Goal: Task Accomplishment & Management: Use online tool/utility

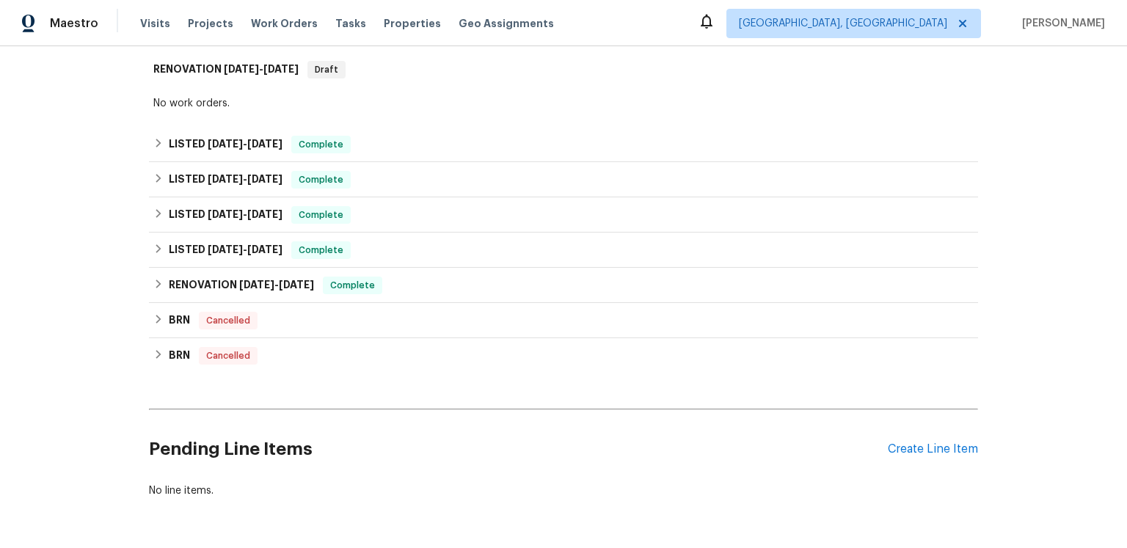
scroll to position [762, 0]
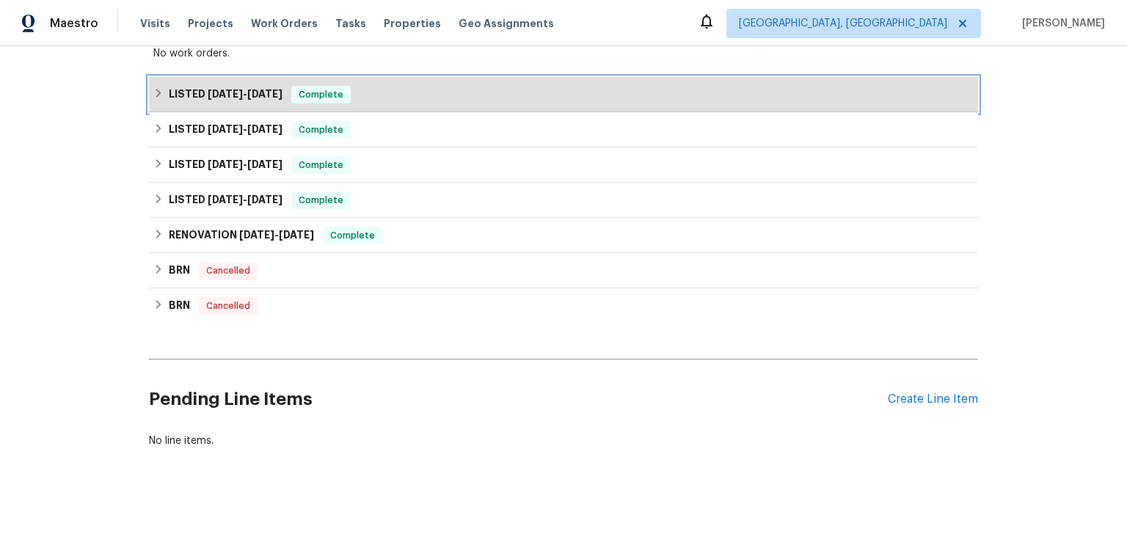
click at [266, 99] on span "[DATE] - [DATE]" at bounding box center [245, 94] width 75 height 10
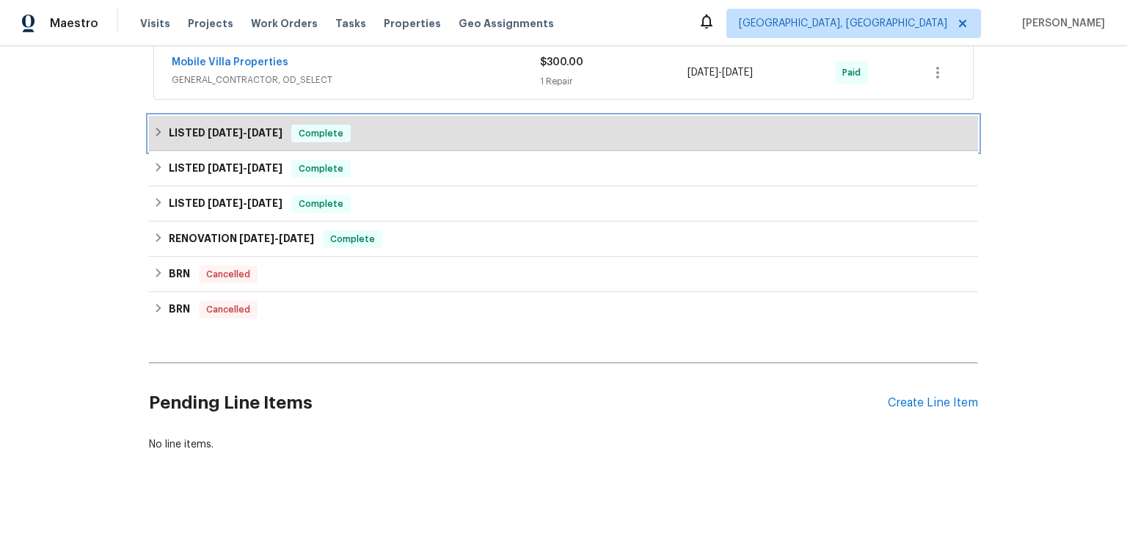
click at [266, 138] on span "[DATE] - [DATE]" at bounding box center [245, 133] width 75 height 10
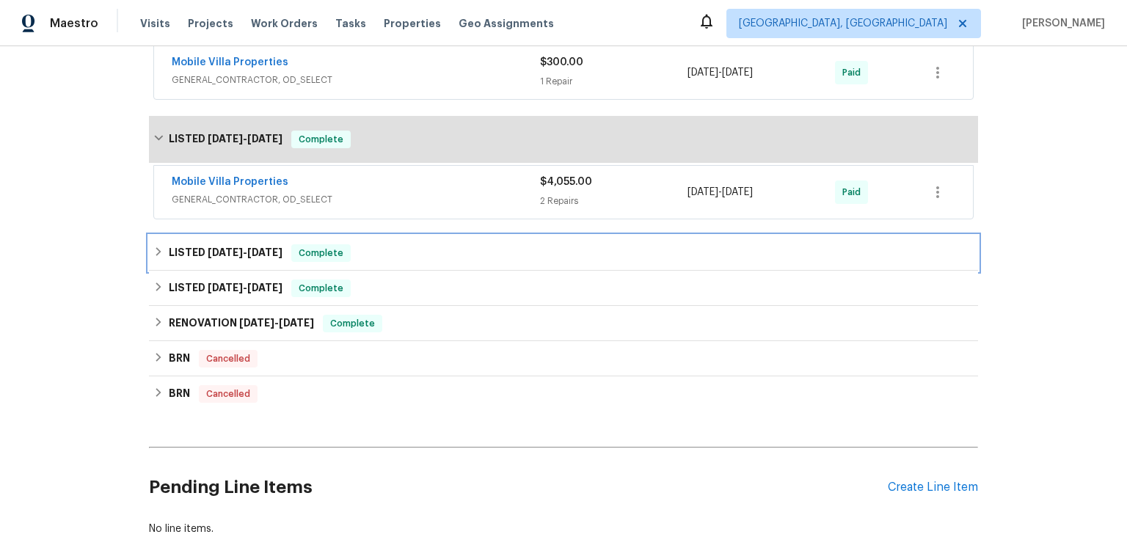
click at [260, 271] on div "LISTED [DATE] - [DATE] Complete" at bounding box center [563, 253] width 829 height 35
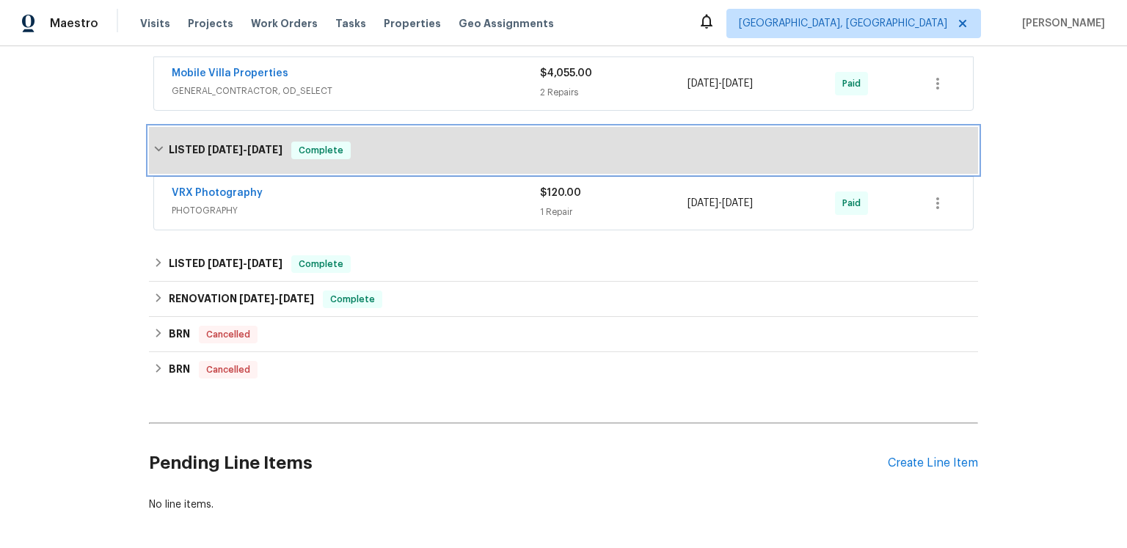
scroll to position [1033, 0]
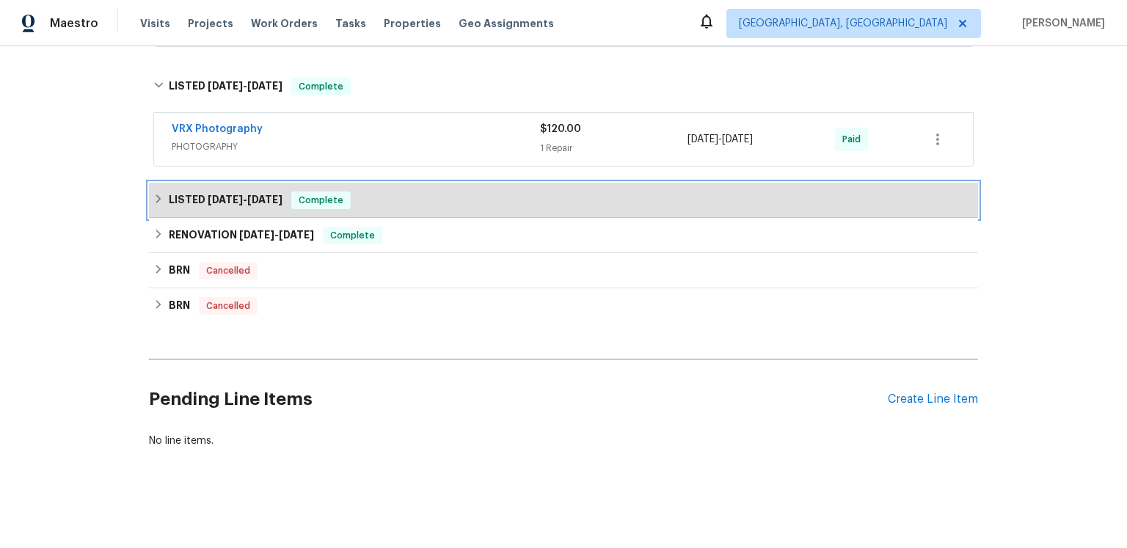
click at [238, 205] on span "[DATE]" at bounding box center [225, 199] width 35 height 10
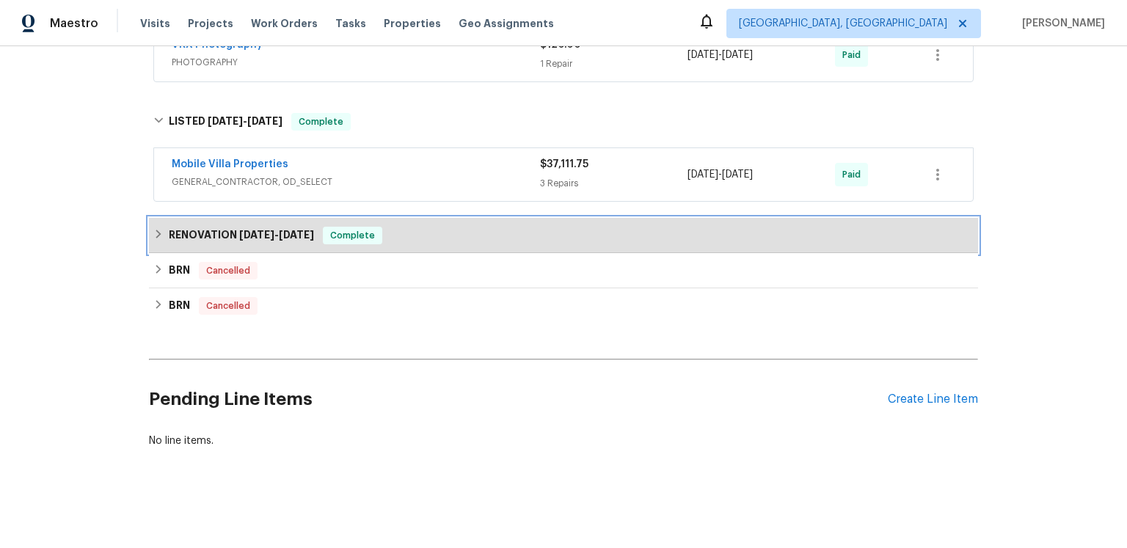
click at [236, 244] on h6 "RENOVATION [DATE] - [DATE]" at bounding box center [241, 236] width 145 height 18
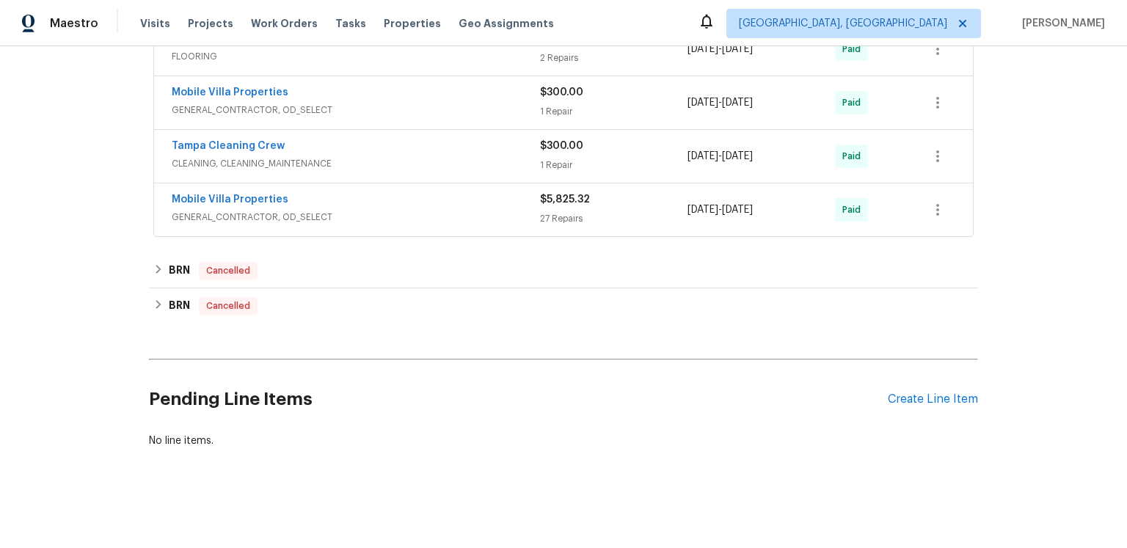
scroll to position [1083, 0]
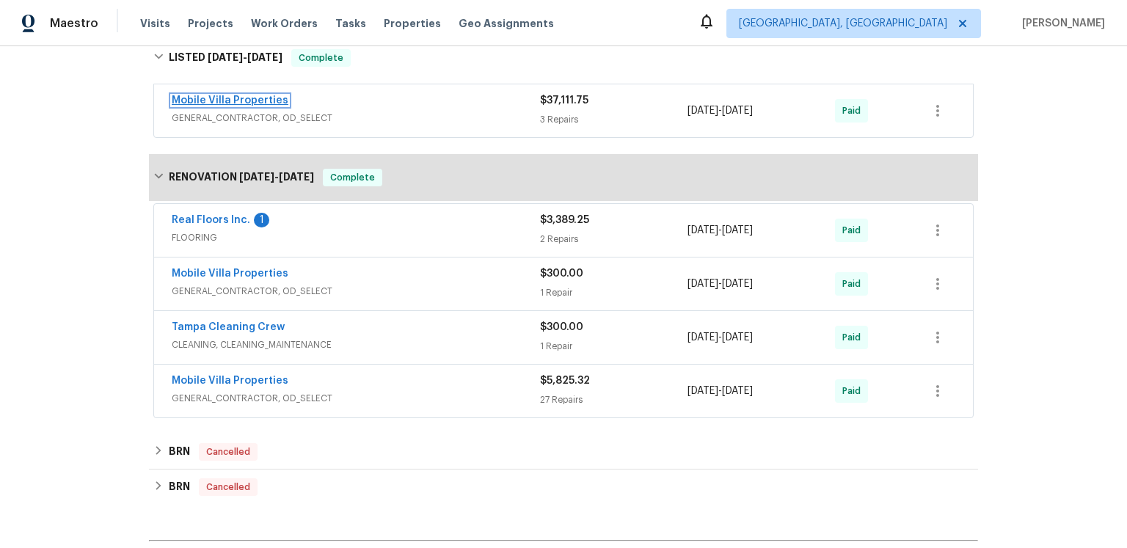
click at [288, 106] on link "Mobile Villa Properties" at bounding box center [230, 100] width 117 height 10
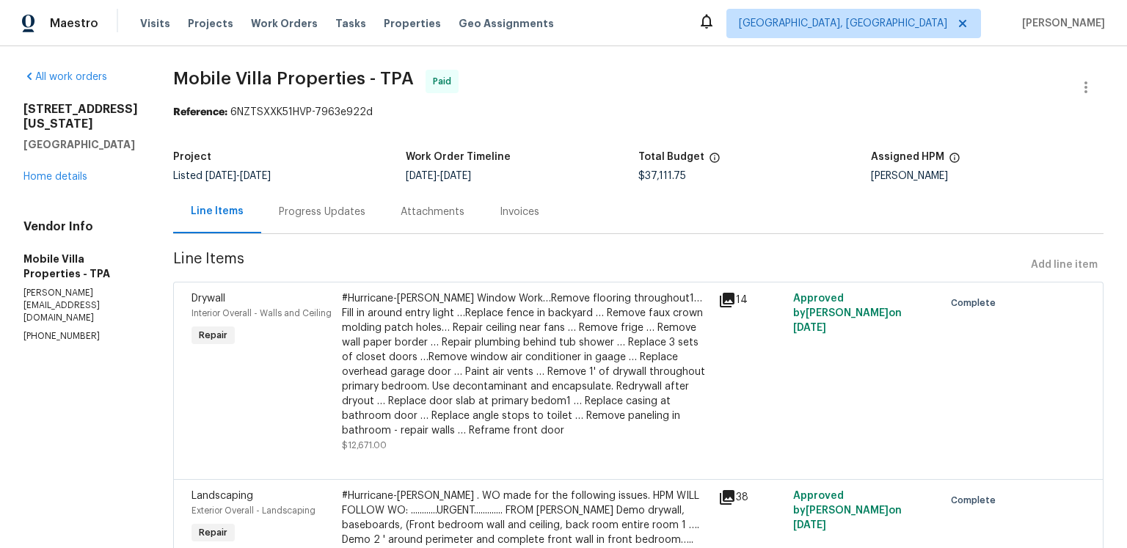
click at [720, 307] on icon at bounding box center [727, 300] width 15 height 15
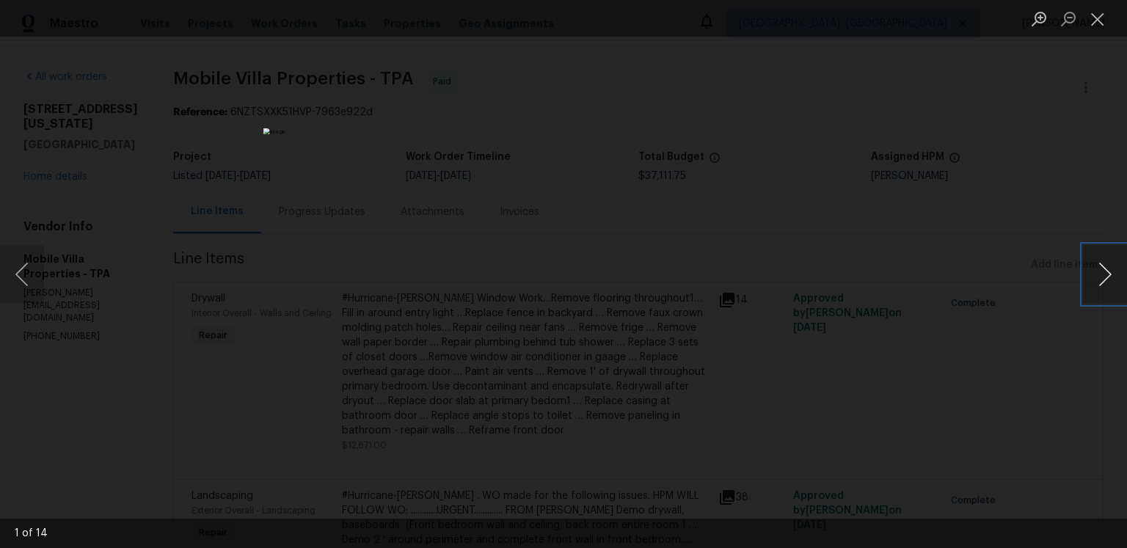
click at [1095, 270] on button "Next image" at bounding box center [1105, 274] width 44 height 59
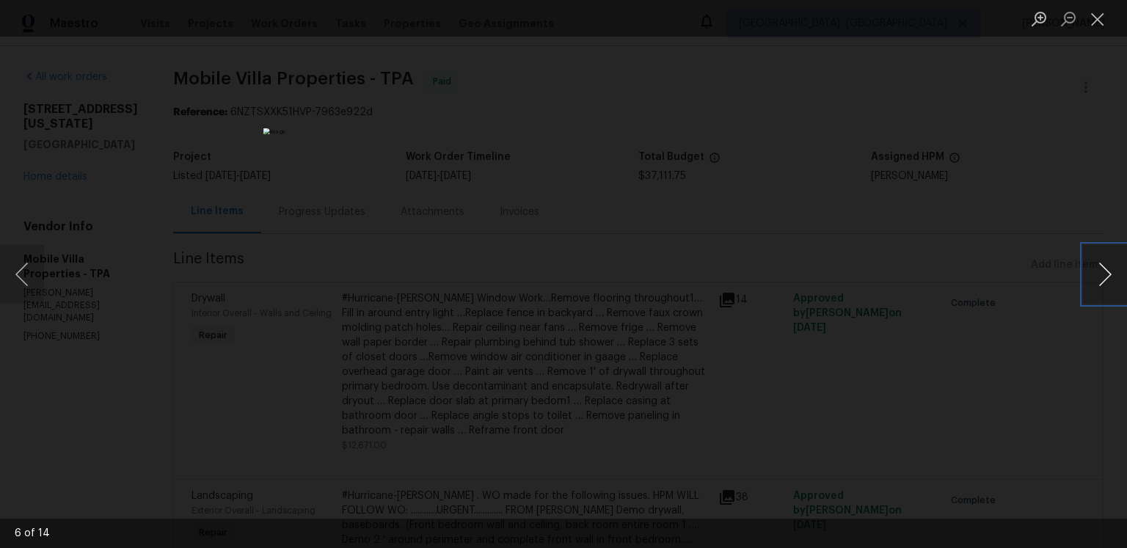
click at [1095, 270] on button "Next image" at bounding box center [1105, 274] width 44 height 59
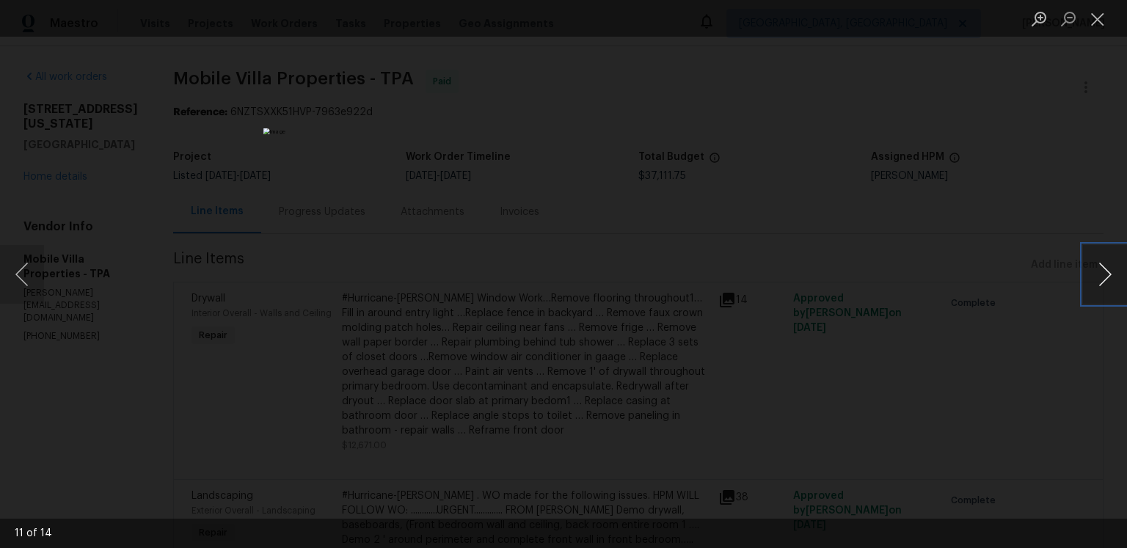
click at [1095, 270] on button "Next image" at bounding box center [1105, 274] width 44 height 59
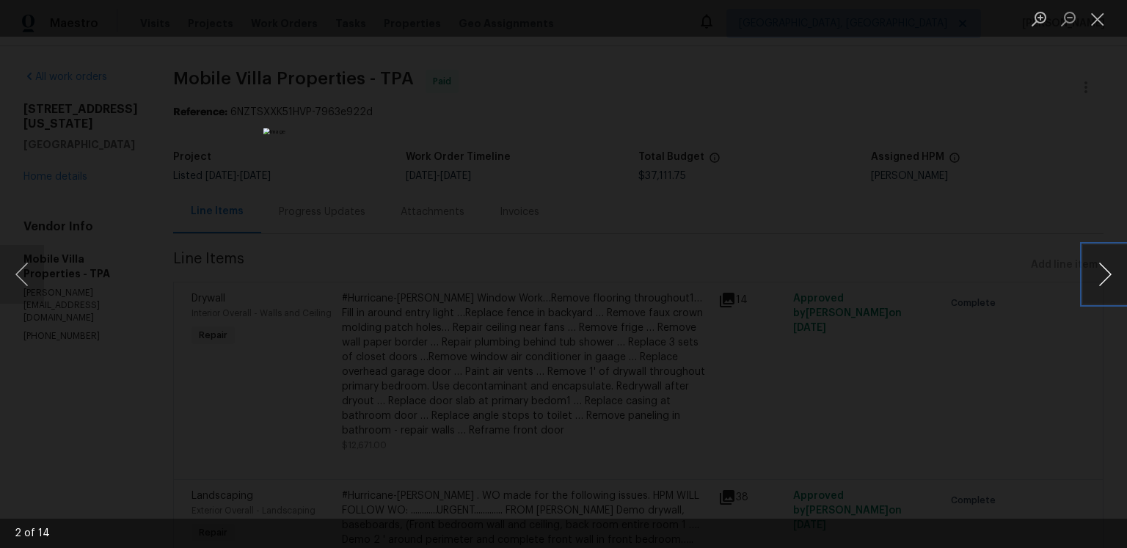
click at [1095, 270] on button "Next image" at bounding box center [1105, 274] width 44 height 59
click at [1092, 28] on button "Close lightbox" at bounding box center [1097, 19] width 29 height 26
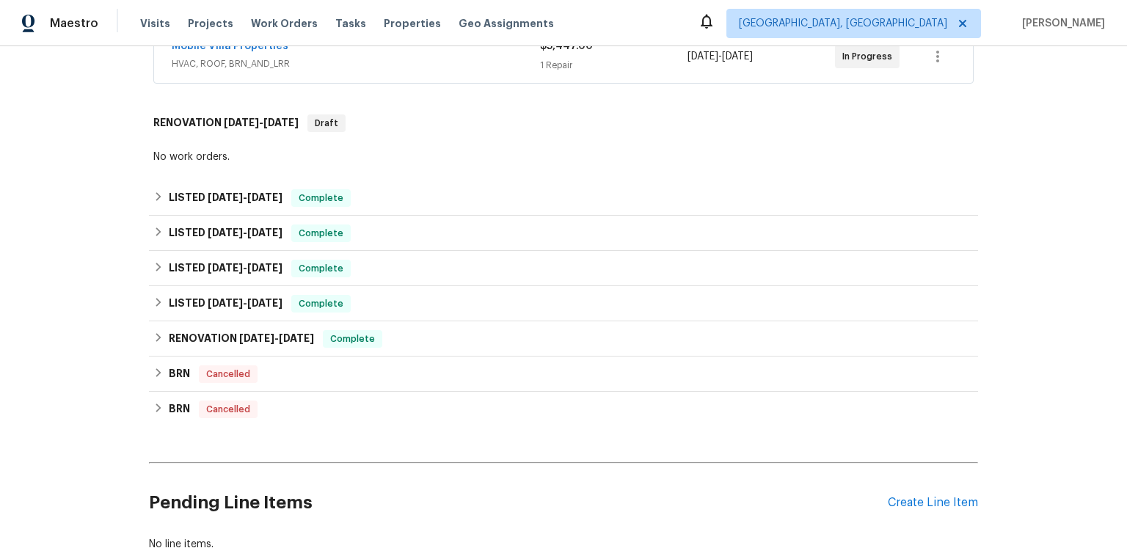
scroll to position [845, 0]
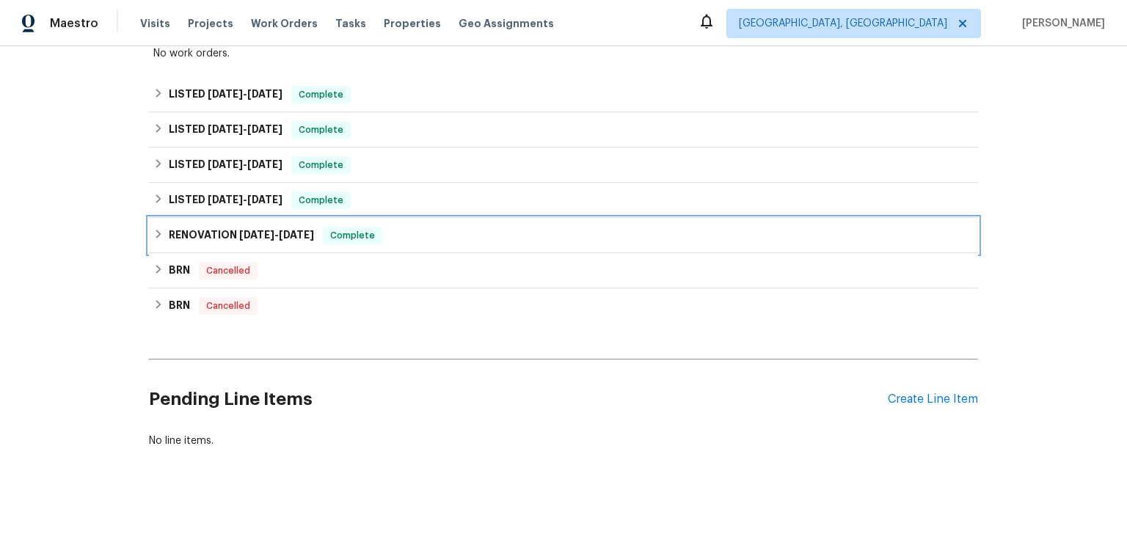
click at [289, 227] on h6 "RENOVATION 10/8/24 - 11/12/24" at bounding box center [241, 236] width 145 height 18
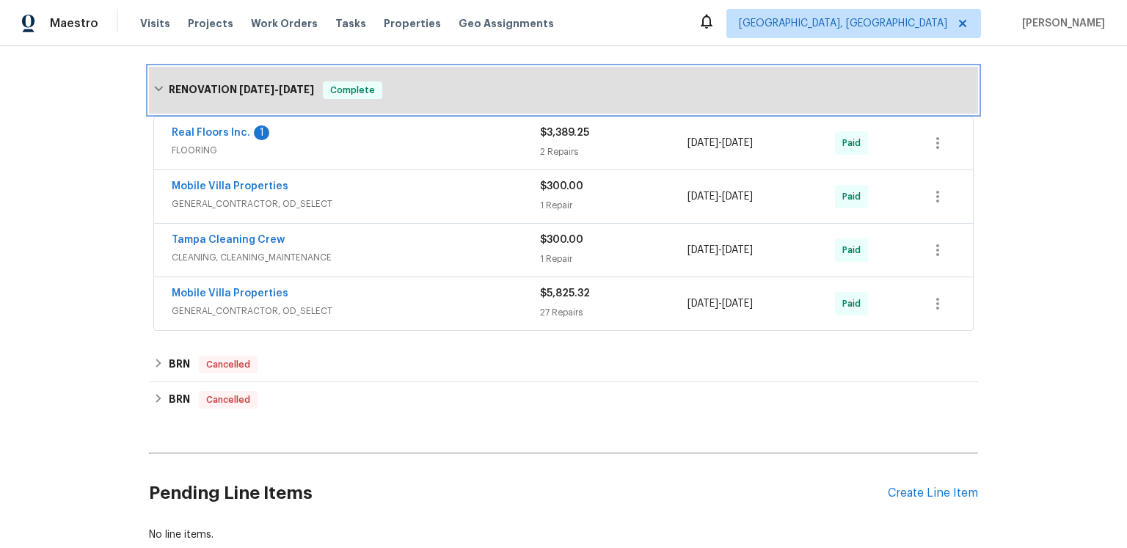
scroll to position [734, 0]
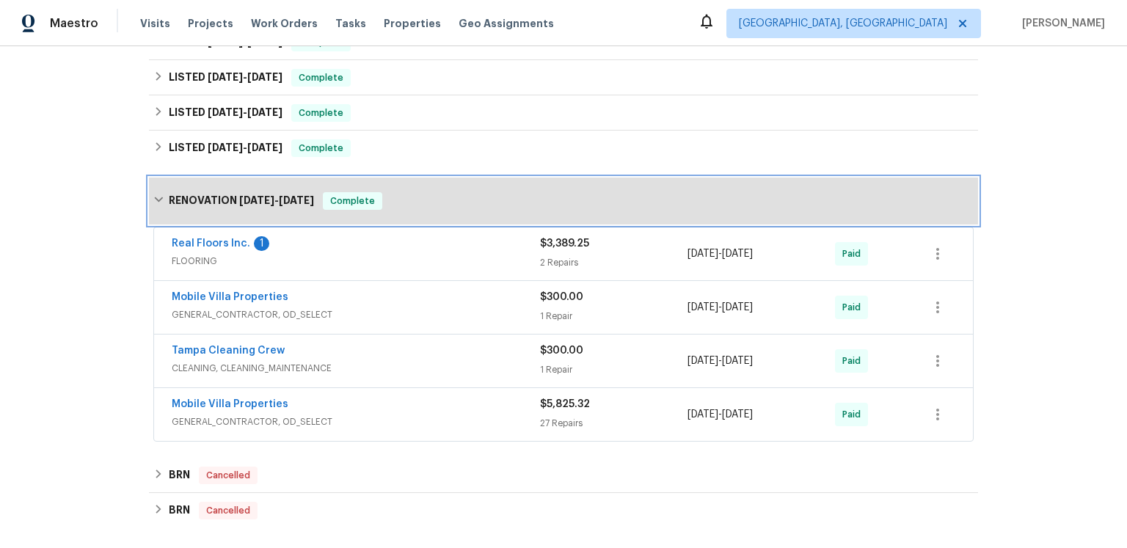
click at [258, 205] on span "[DATE]" at bounding box center [256, 200] width 35 height 10
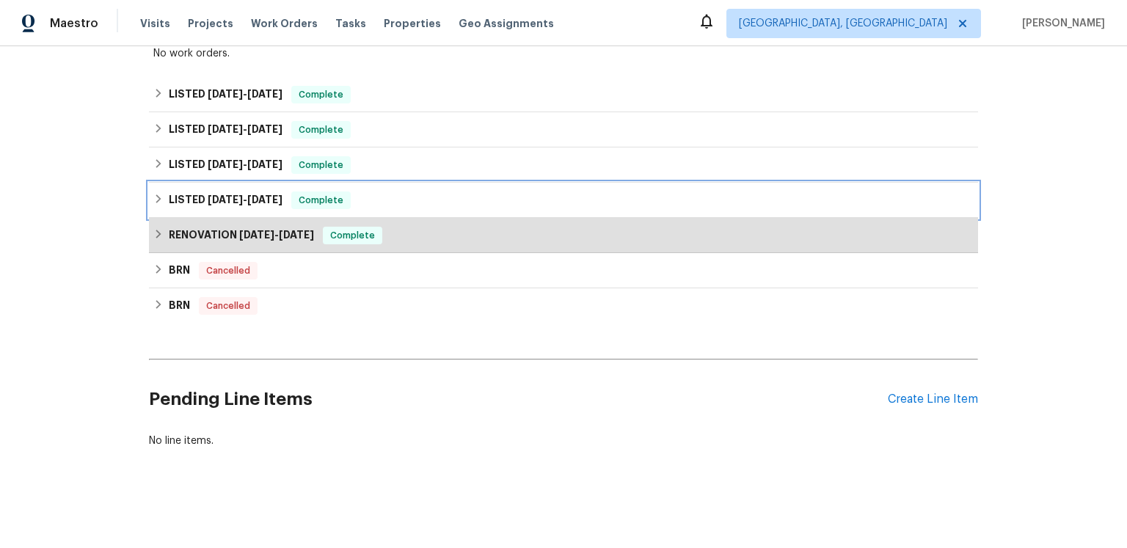
click at [243, 205] on span "[DATE]" at bounding box center [225, 199] width 35 height 10
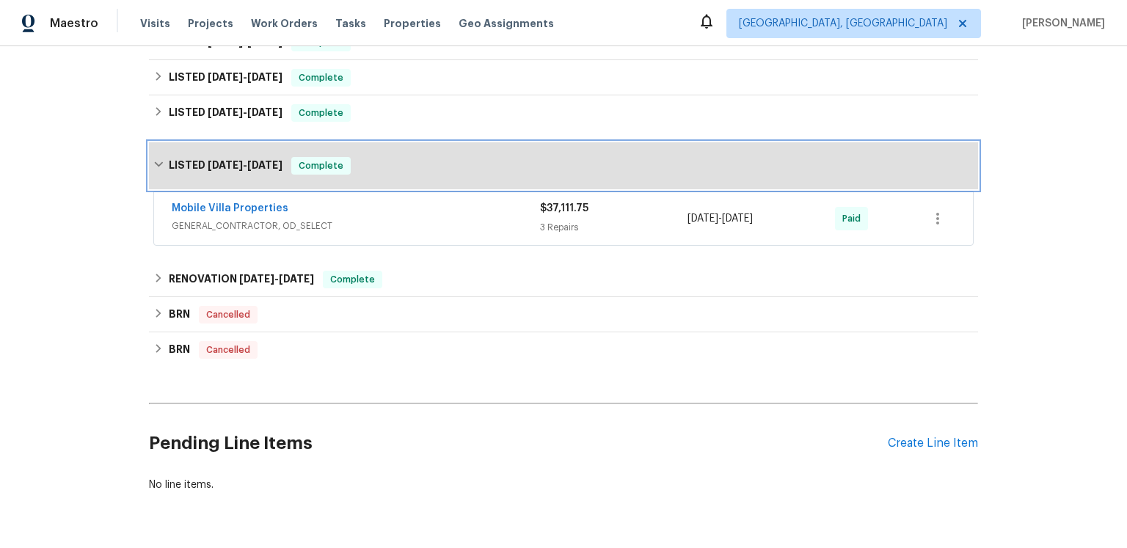
click at [243, 170] on span "[DATE]" at bounding box center [225, 165] width 35 height 10
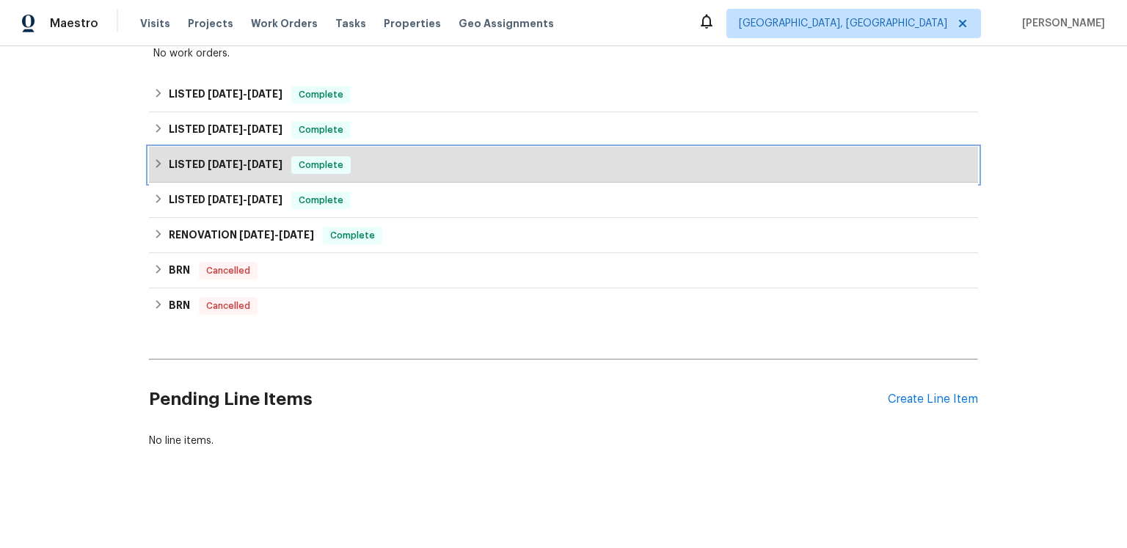
click at [243, 169] on span "[DATE]" at bounding box center [225, 164] width 35 height 10
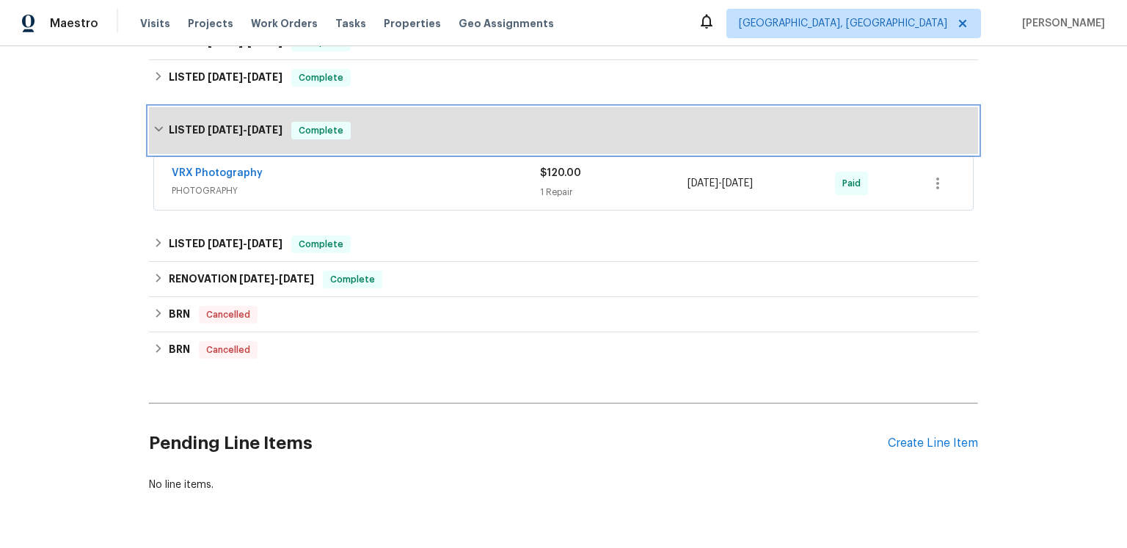
click at [243, 135] on span "[DATE]" at bounding box center [225, 130] width 35 height 10
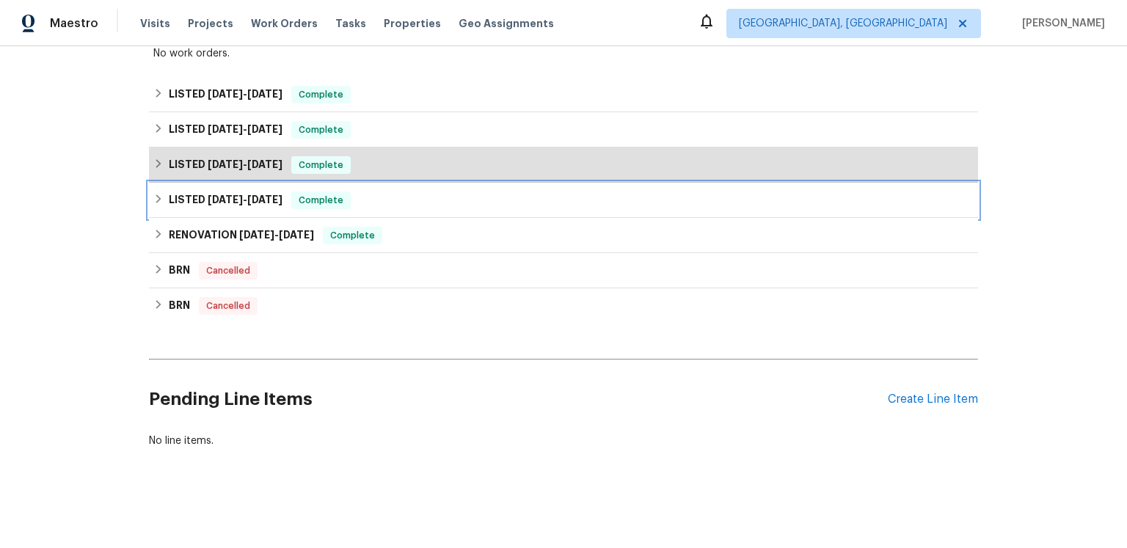
click at [243, 205] on span "[DATE]" at bounding box center [225, 199] width 35 height 10
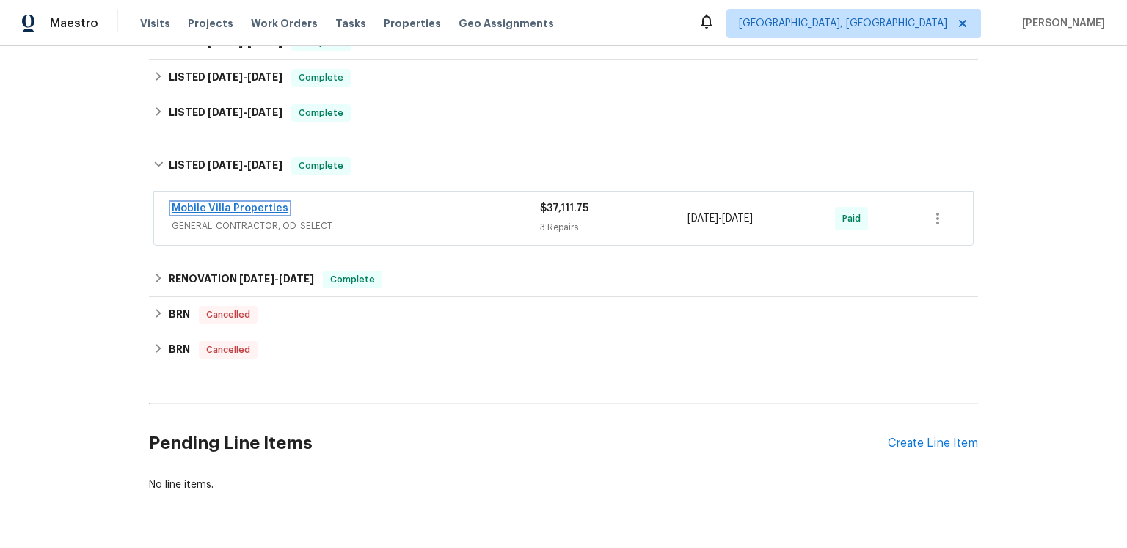
click at [288, 214] on link "Mobile Villa Properties" at bounding box center [230, 208] width 117 height 10
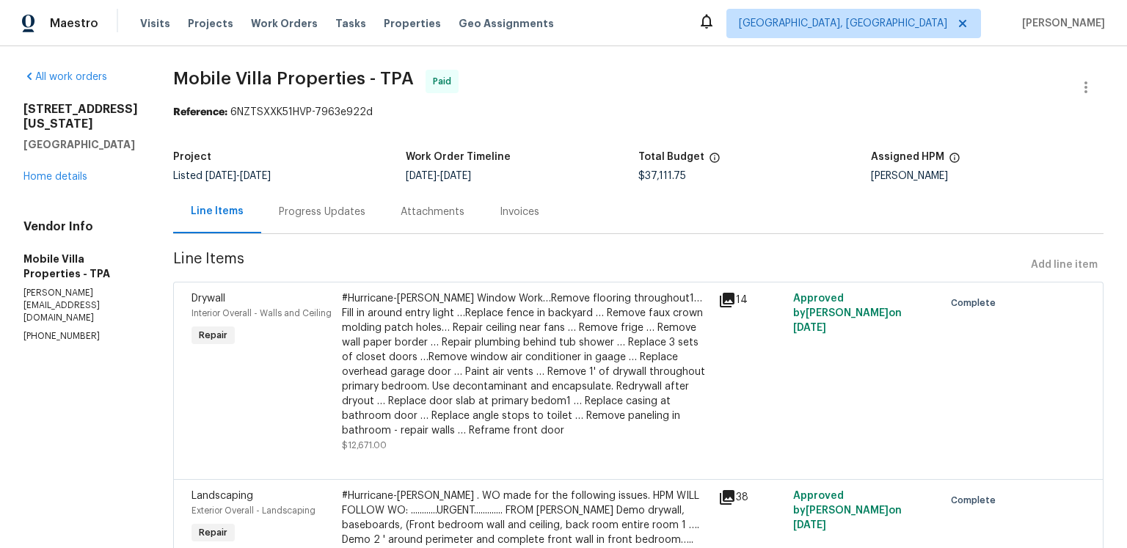
click at [532, 219] on div "Invoices" at bounding box center [520, 212] width 40 height 15
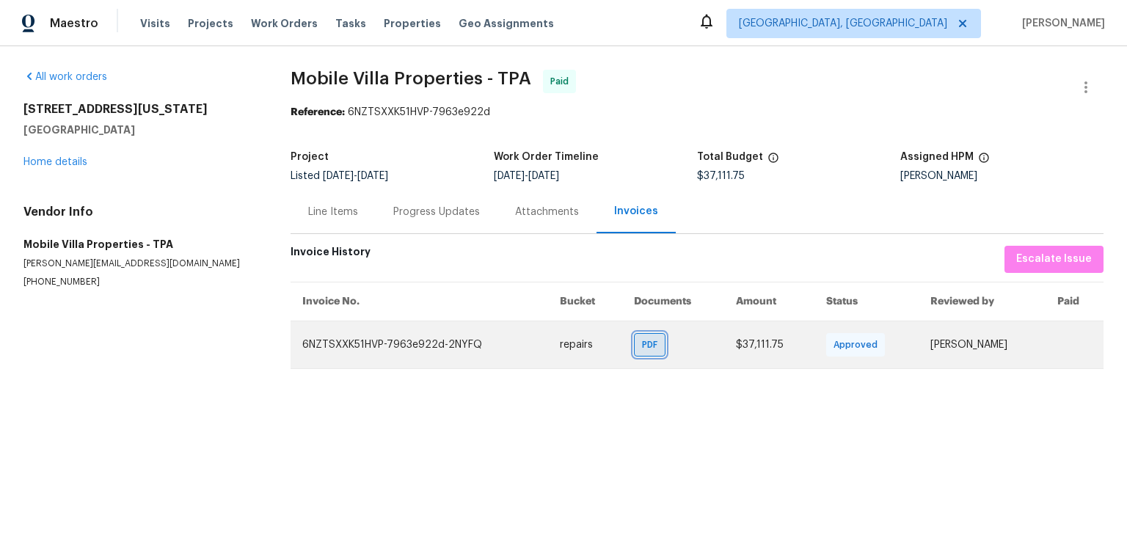
click at [644, 352] on span "PDF" at bounding box center [652, 345] width 21 height 15
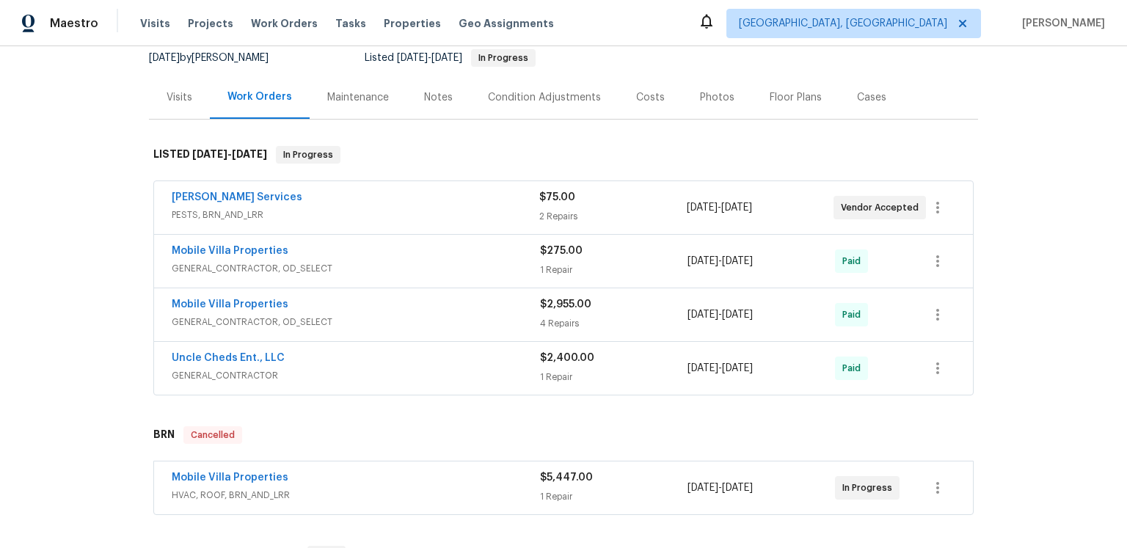
scroll to position [176, 0]
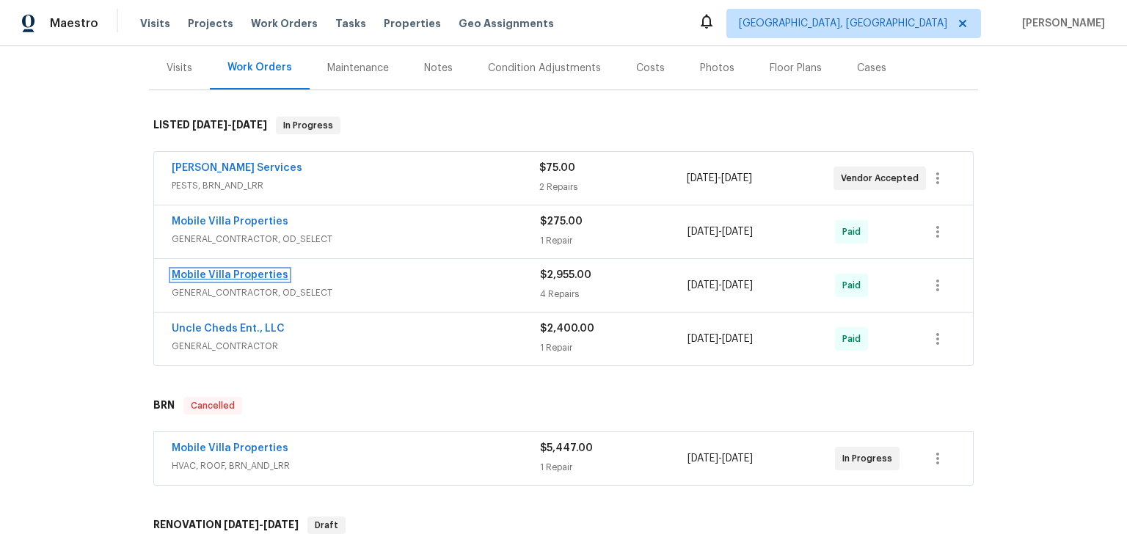
click at [288, 282] on span "Mobile Villa Properties" at bounding box center [230, 275] width 117 height 15
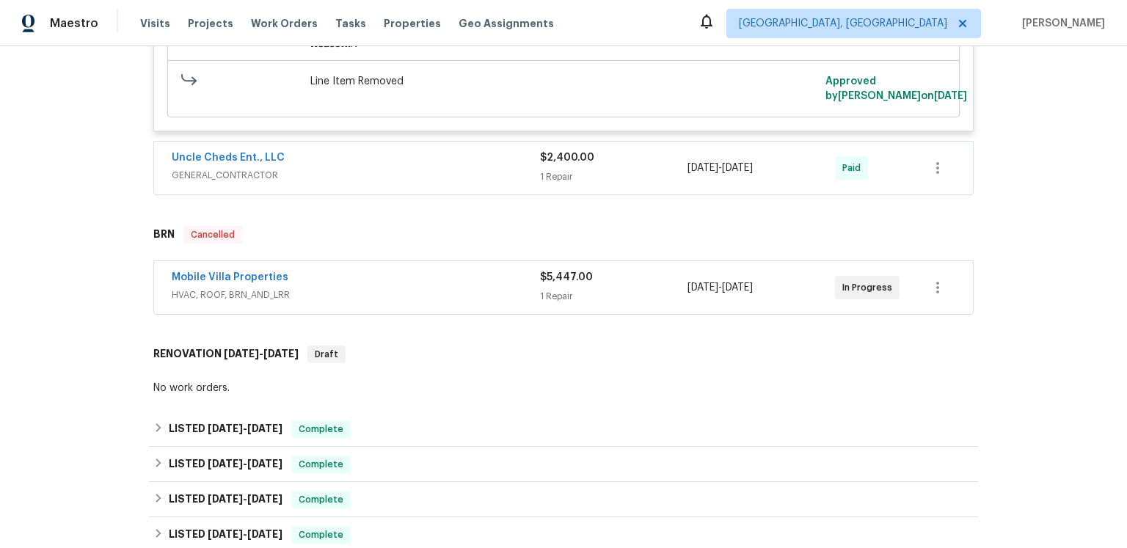
scroll to position [1524, 0]
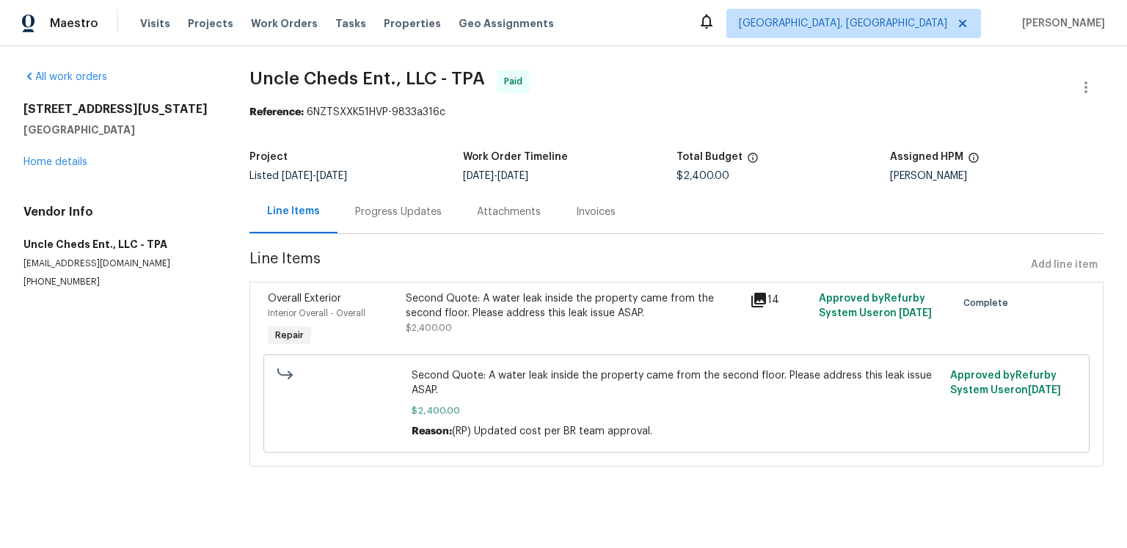
scroll to position [35, 0]
click at [406, 205] on div "Progress Updates" at bounding box center [398, 212] width 87 height 15
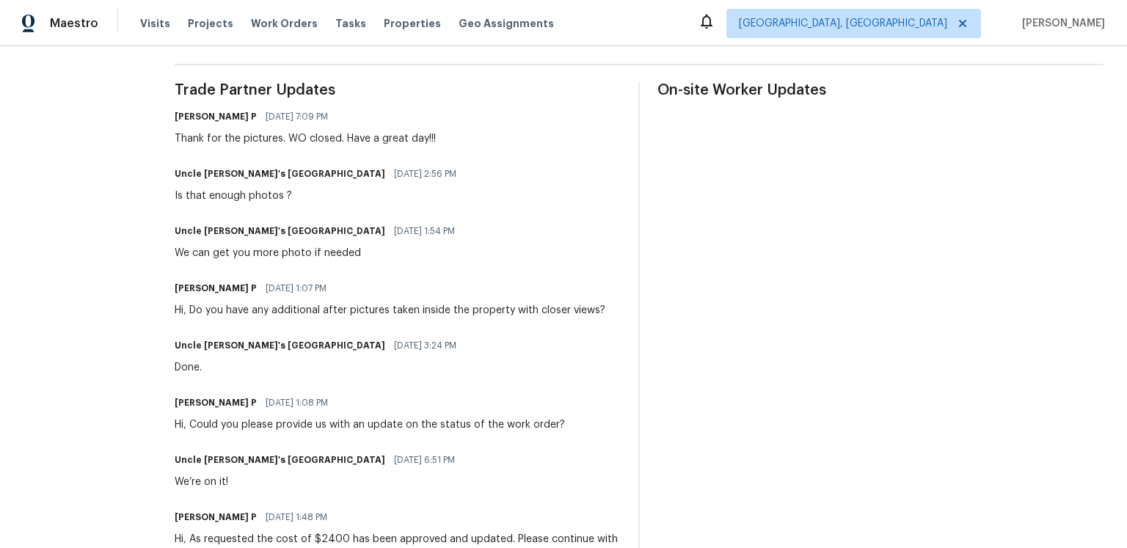
scroll to position [580, 0]
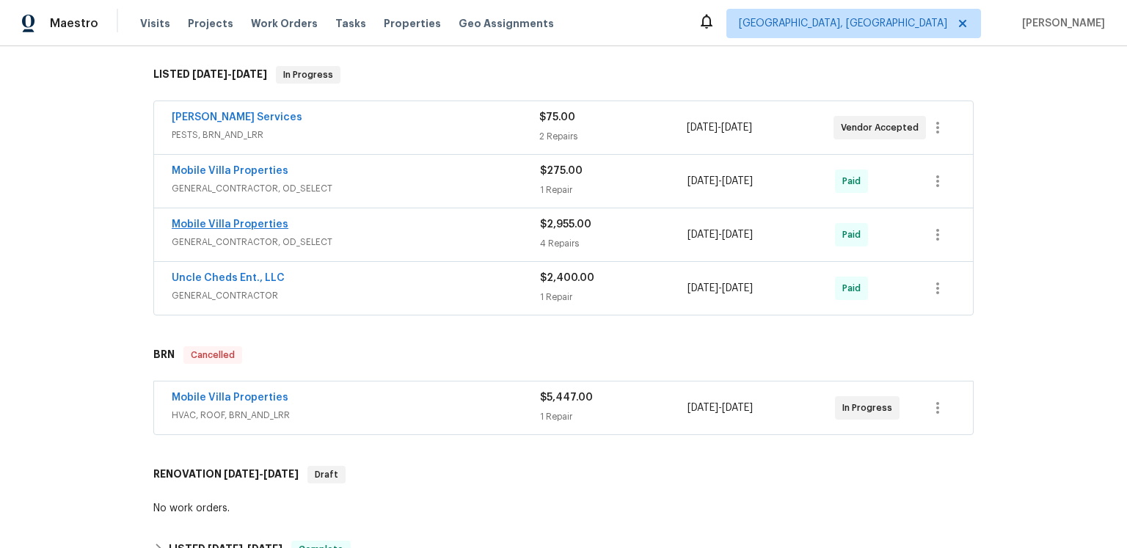
scroll to position [384, 0]
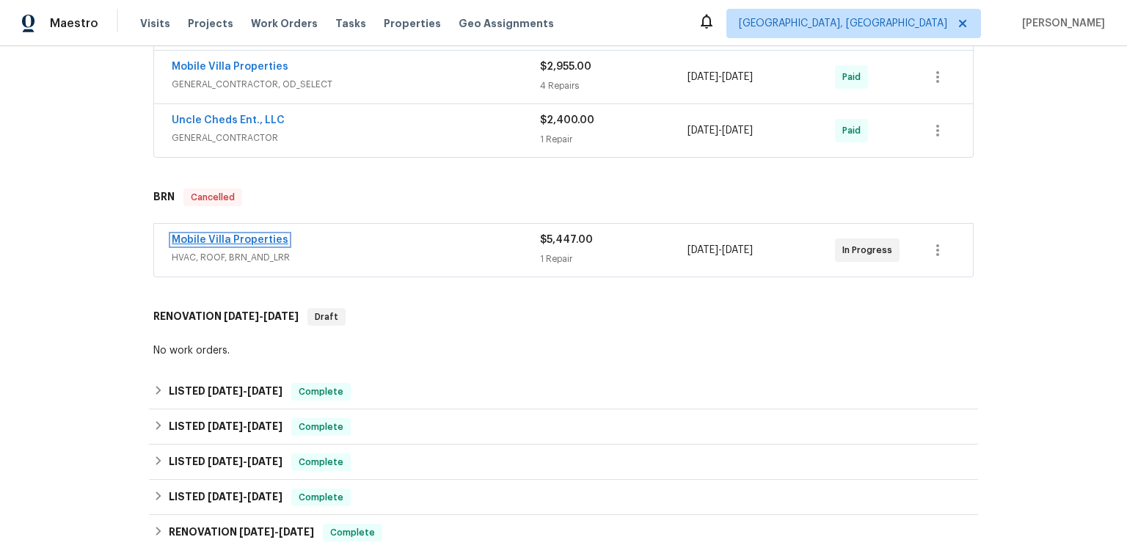
click at [279, 245] on link "Mobile Villa Properties" at bounding box center [230, 240] width 117 height 10
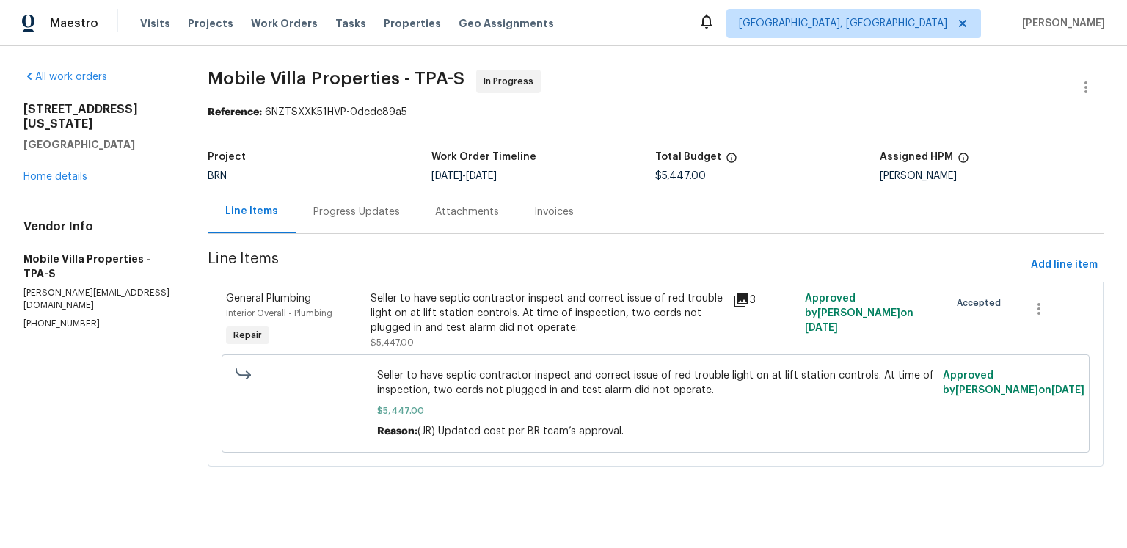
click at [400, 219] on div "Progress Updates" at bounding box center [356, 212] width 87 height 15
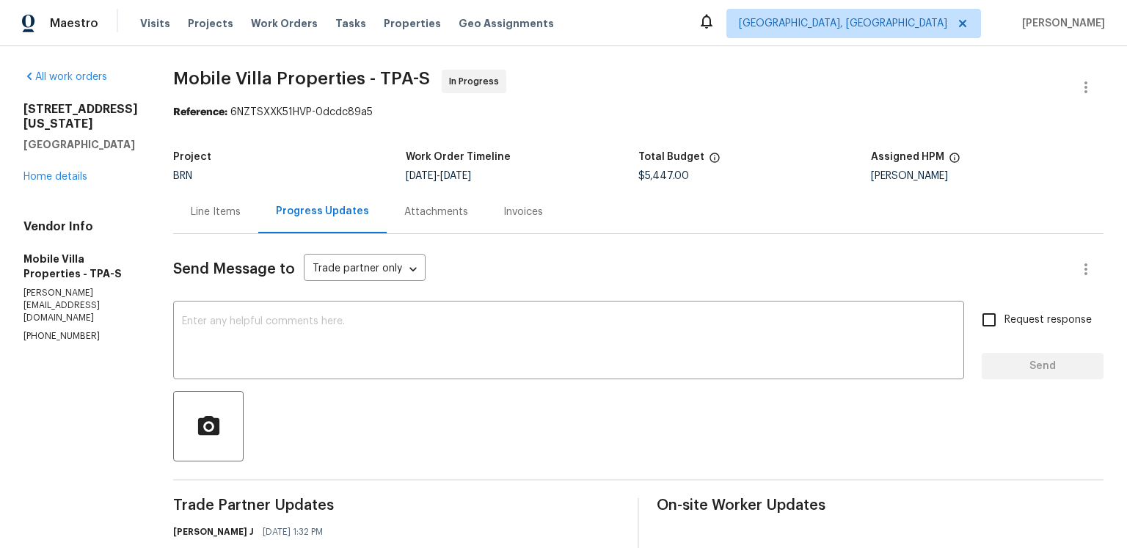
click at [532, 120] on div "Reference: 6NZTSXXK51HVP-0dcdc89a5" at bounding box center [638, 112] width 930 height 15
